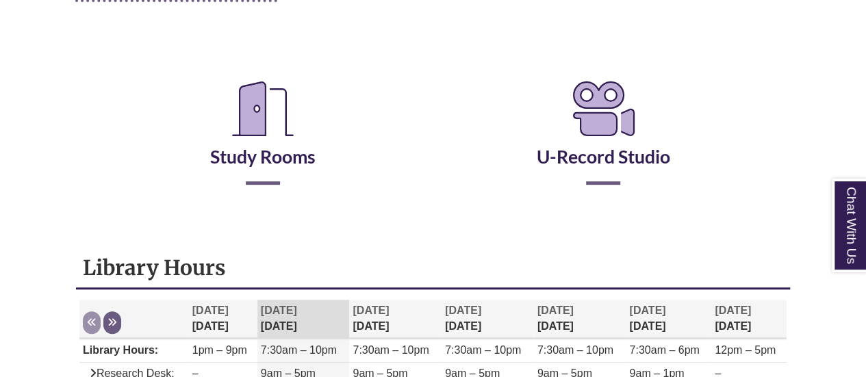
scroll to position [256, 0]
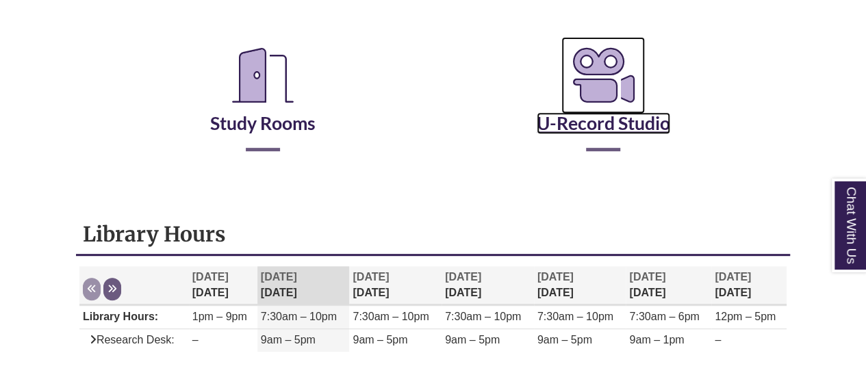
click at [597, 126] on link "U-Record Studio" at bounding box center [603, 106] width 133 height 56
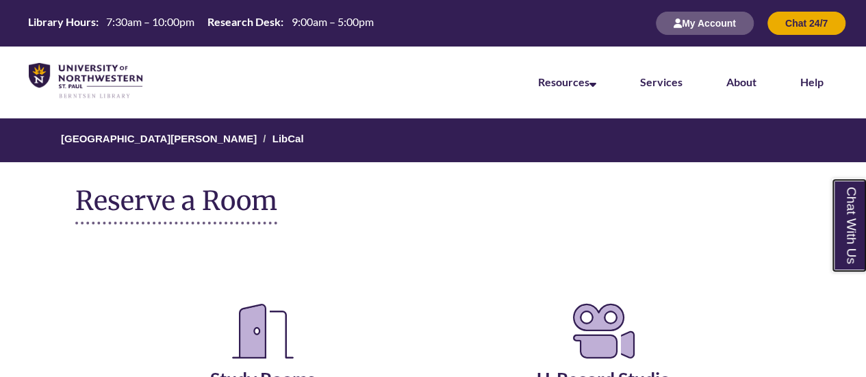
scroll to position [330, 0]
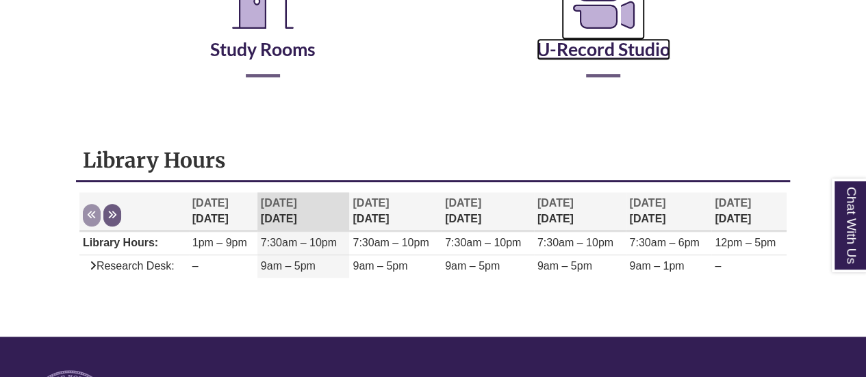
click at [608, 43] on link "U-Record Studio" at bounding box center [603, 32] width 133 height 56
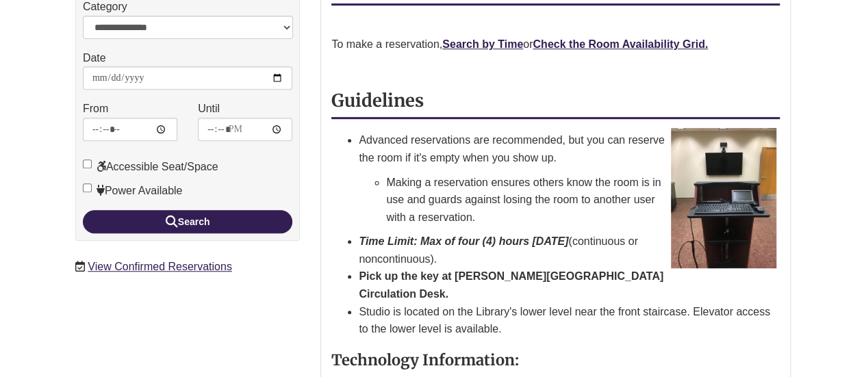
scroll to position [280, 0]
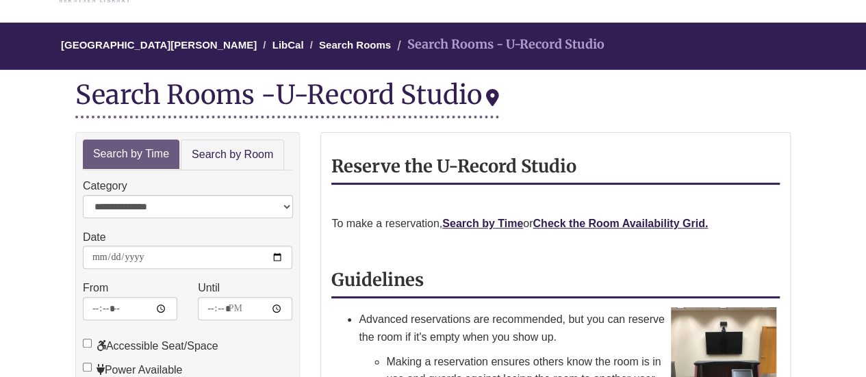
drag, startPoint x: 875, startPoint y: 76, endPoint x: 869, endPoint y: 112, distance: 36.1
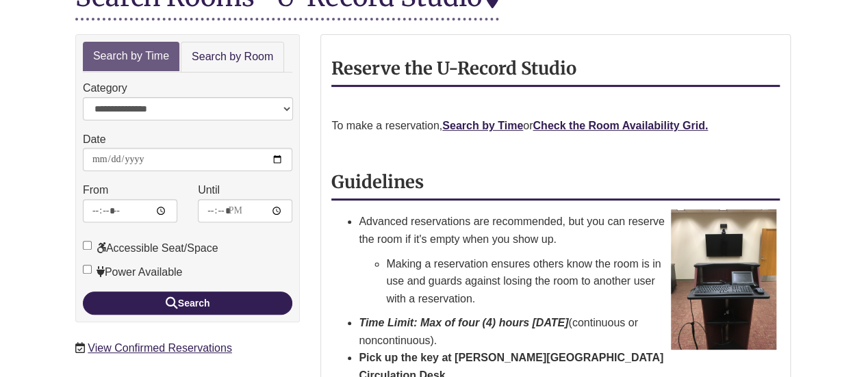
scroll to position [168, 0]
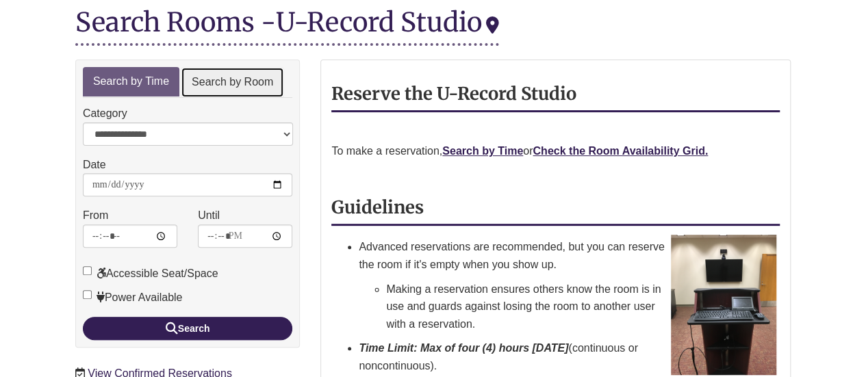
click at [235, 80] on link "Search by Room" at bounding box center [232, 82] width 103 height 31
